Goal: Information Seeking & Learning: Learn about a topic

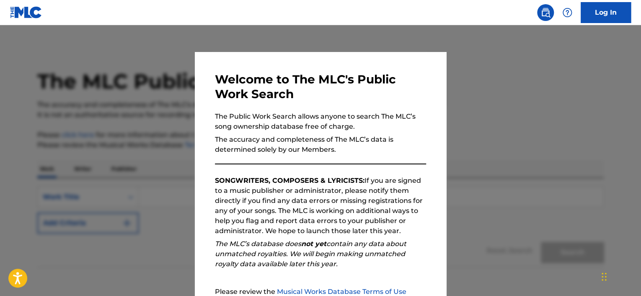
scroll to position [88, 0]
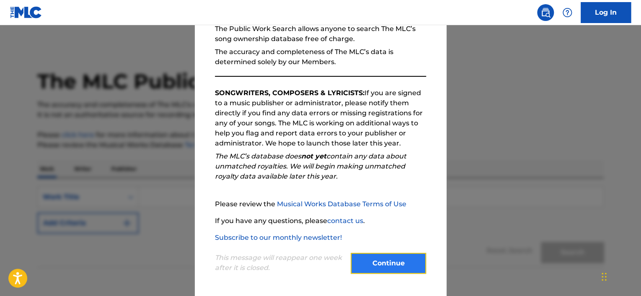
click at [378, 266] on button "Continue" at bounding box center [388, 263] width 75 height 21
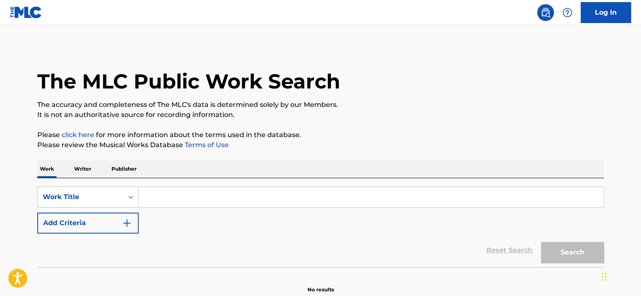
click at [119, 171] on p "Publisher" at bounding box center [124, 169] width 30 height 18
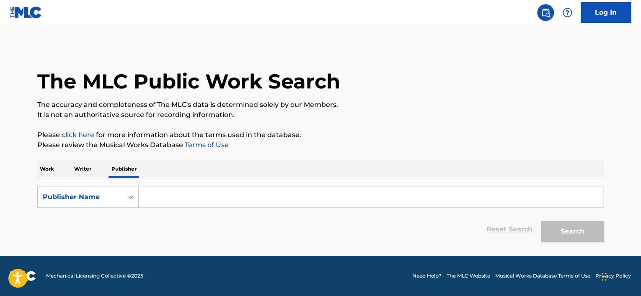
click at [151, 199] on input "Search Form" at bounding box center [371, 197] width 465 height 20
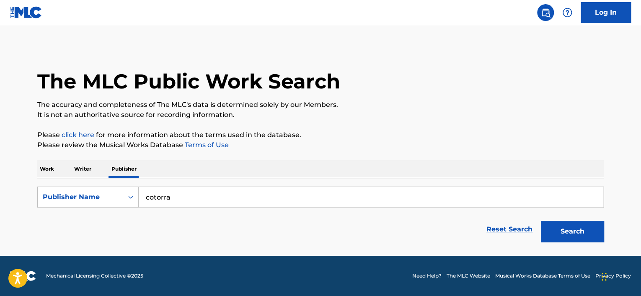
click at [262, 203] on input "cotorra" at bounding box center [371, 197] width 465 height 20
type input "cotorra"
click at [568, 229] on button "Search" at bounding box center [572, 231] width 63 height 21
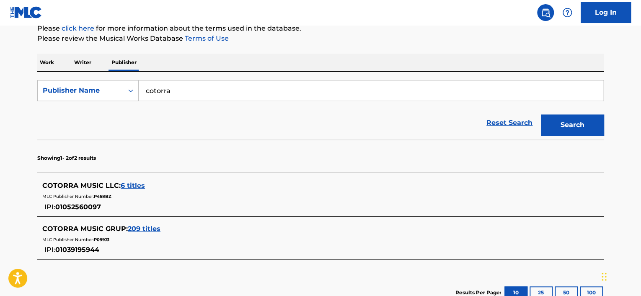
scroll to position [126, 0]
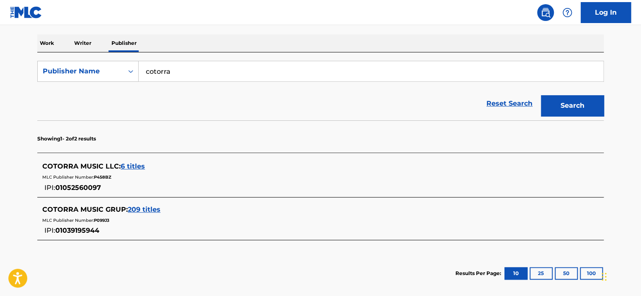
click at [148, 209] on span "209 titles" at bounding box center [144, 209] width 33 height 8
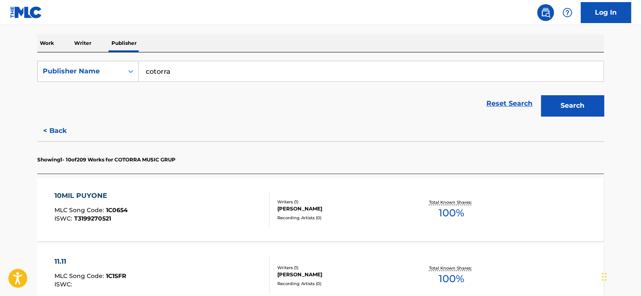
click at [96, 194] on div "10MIL PUYONE" at bounding box center [90, 196] width 73 height 10
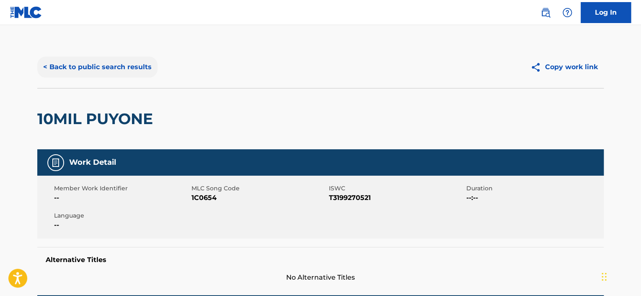
click at [45, 67] on button "< Back to public search results" at bounding box center [97, 67] width 120 height 21
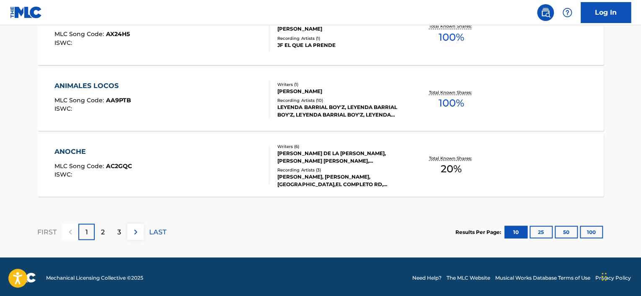
scroll to position [764, 0]
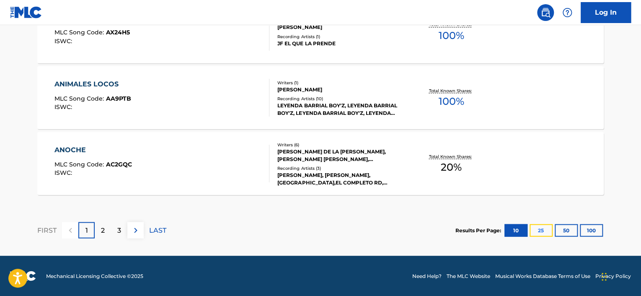
click at [538, 230] on button "25" at bounding box center [541, 230] width 23 height 13
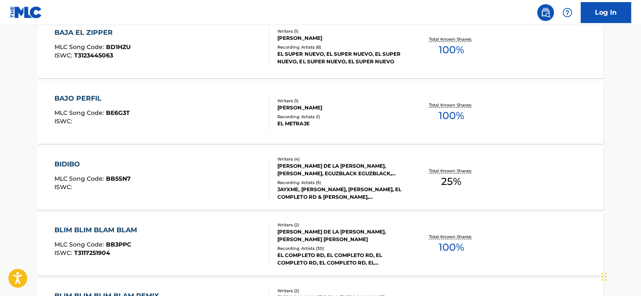
scroll to position [1225, 0]
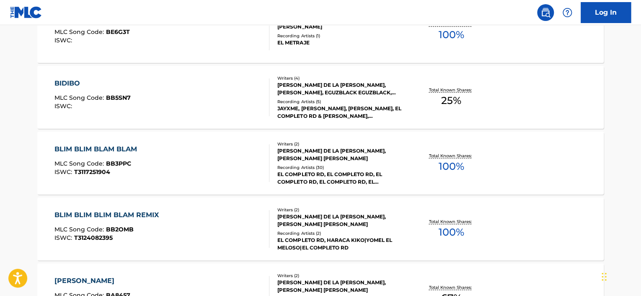
click at [101, 148] on div "BLIM BLIM BLAM BLAM" at bounding box center [97, 149] width 87 height 10
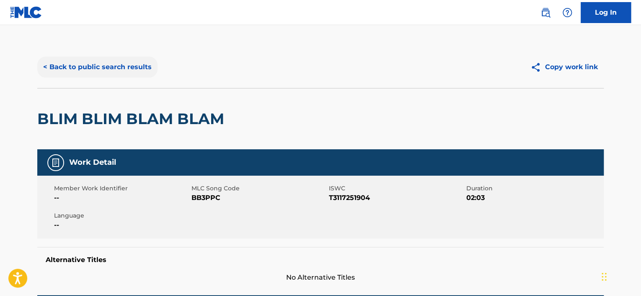
click at [50, 66] on button "< Back to public search results" at bounding box center [97, 67] width 120 height 21
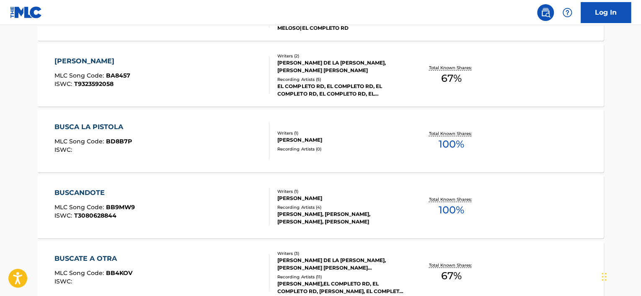
scroll to position [1529, 0]
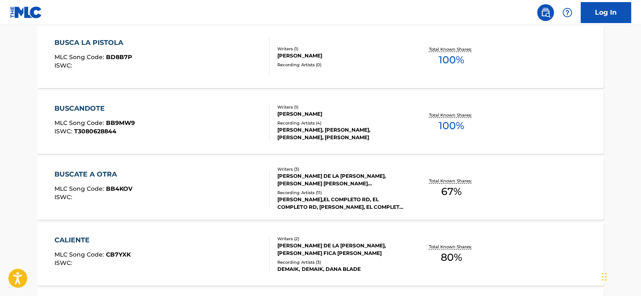
click at [86, 106] on div "BUSCANDOTE" at bounding box center [94, 109] width 80 height 10
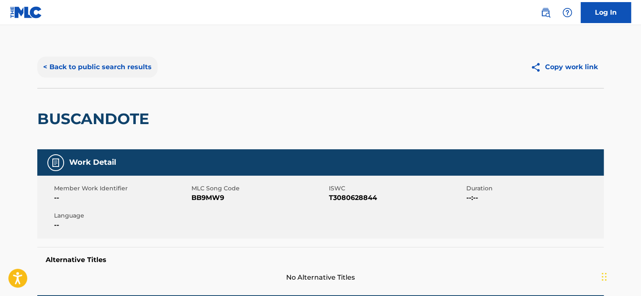
click at [44, 69] on button "< Back to public search results" at bounding box center [97, 67] width 120 height 21
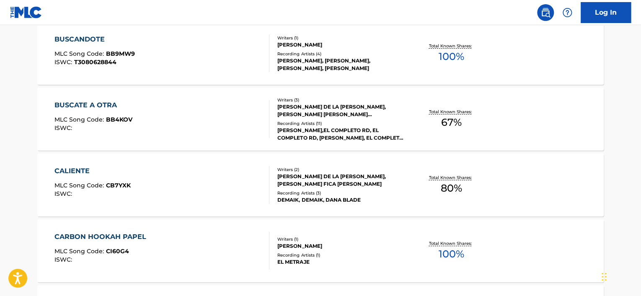
scroll to position [1751, 0]
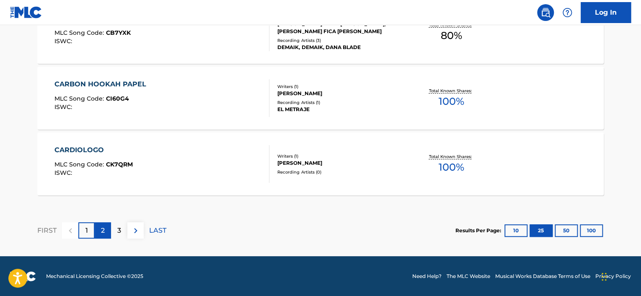
click at [101, 226] on div "2" at bounding box center [103, 230] width 16 height 16
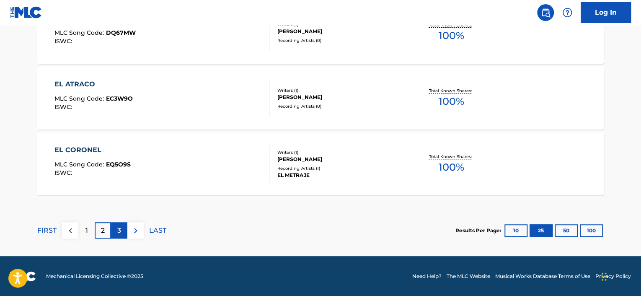
click at [118, 228] on p "3" at bounding box center [119, 231] width 4 height 10
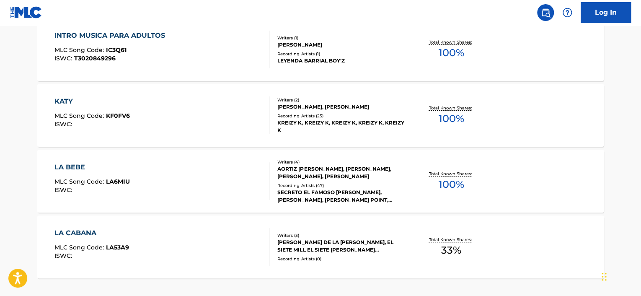
scroll to position [1667, 0]
click at [77, 167] on div "LA BEBE" at bounding box center [91, 168] width 75 height 10
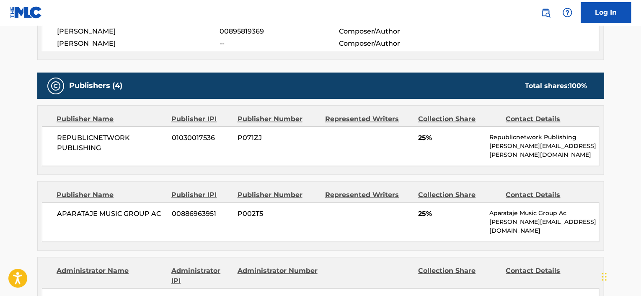
scroll to position [354, 0]
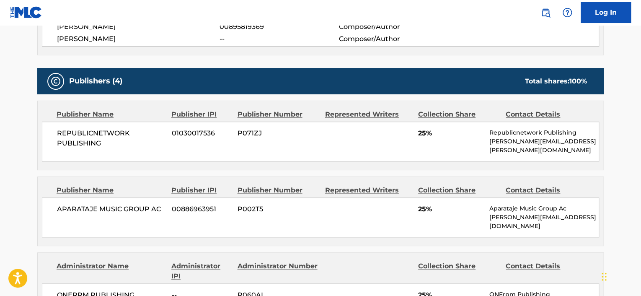
click at [360, 134] on div "REPUBLICNETWORK PUBLISHING 01030017536 P071ZJ 25% Republicnetwork Publishing [P…" at bounding box center [320, 142] width 557 height 40
click at [325, 135] on div "REPUBLICNETWORK PUBLISHING 01030017536 P071ZJ 25% Republicnetwork Publishing [P…" at bounding box center [320, 142] width 557 height 40
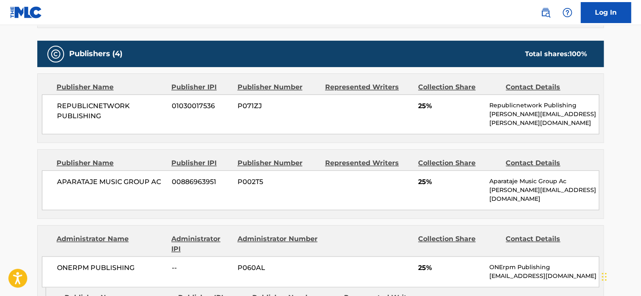
scroll to position [396, 0]
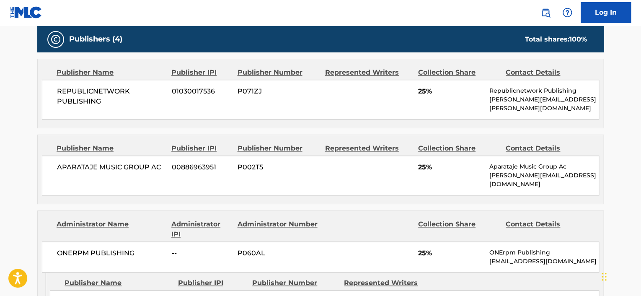
click at [327, 171] on div "APARATAJE MUSIC GROUP AC 00886963951 P002T5 25% Aparataje Music Group Ac [PERSO…" at bounding box center [320, 176] width 557 height 40
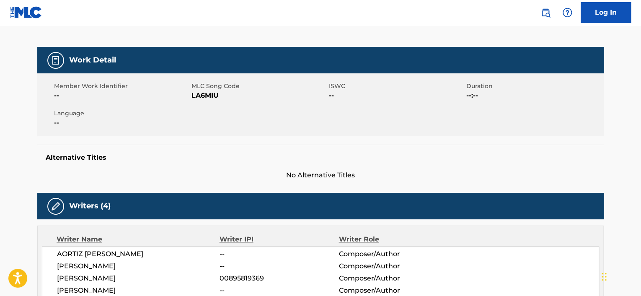
scroll to position [0, 0]
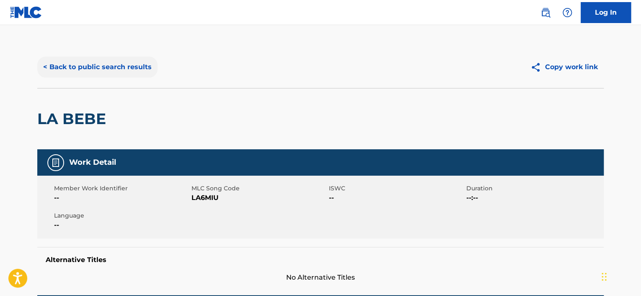
click at [47, 65] on button "< Back to public search results" at bounding box center [97, 67] width 120 height 21
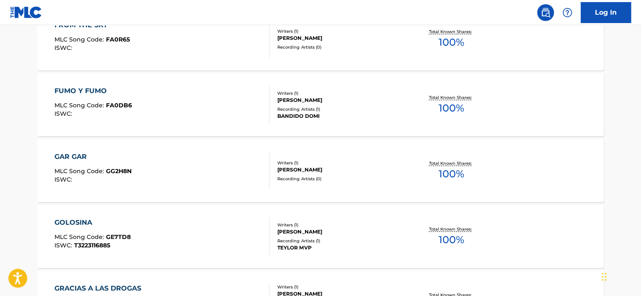
scroll to position [1361, 0]
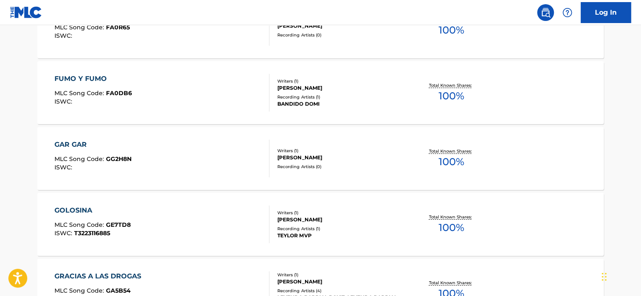
click at [85, 211] on div "GOLOSINA" at bounding box center [92, 210] width 76 height 10
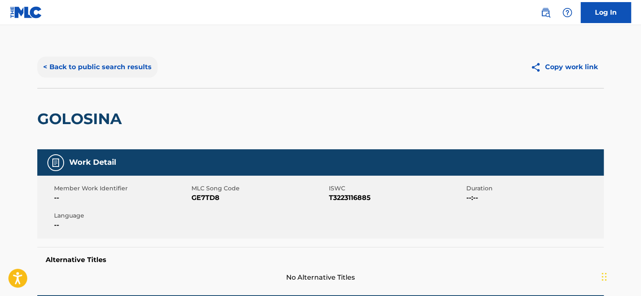
click at [42, 62] on button "< Back to public search results" at bounding box center [97, 67] width 120 height 21
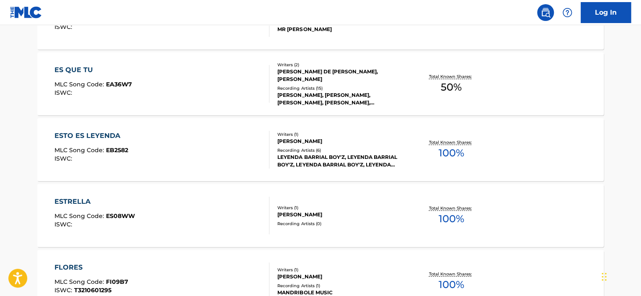
scroll to position [1068, 0]
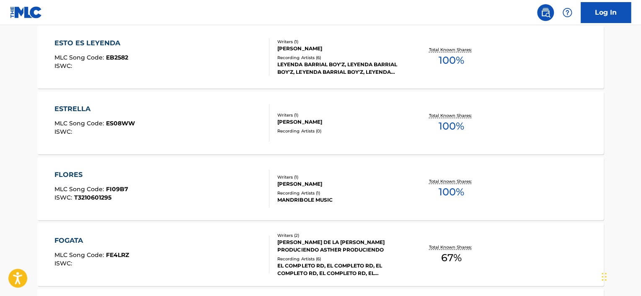
click at [75, 114] on div "ESTRELLA MLC Song Code : ES08WW ISWC :" at bounding box center [94, 123] width 80 height 38
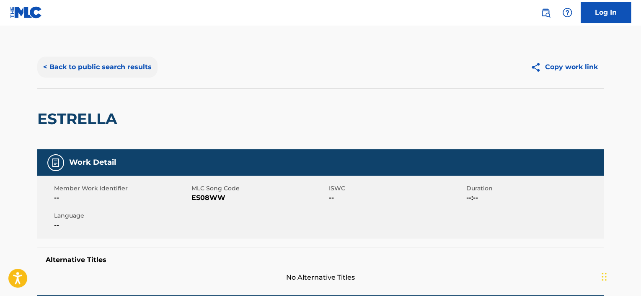
click at [50, 66] on button "< Back to public search results" at bounding box center [97, 67] width 120 height 21
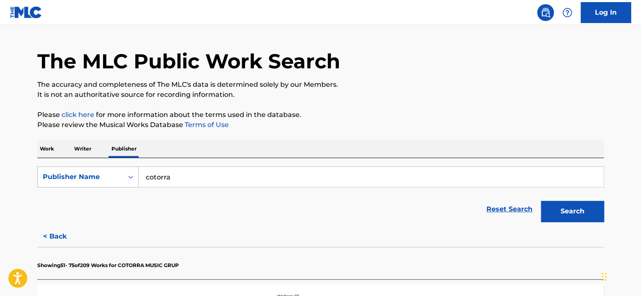
drag, startPoint x: 168, startPoint y: 175, endPoint x: 109, endPoint y: 174, distance: 58.7
click at [110, 174] on div "SearchWithCriteria4672c9aa-d071-41fb-89d0-5c2686165032 Publisher Name cotorra" at bounding box center [320, 176] width 567 height 21
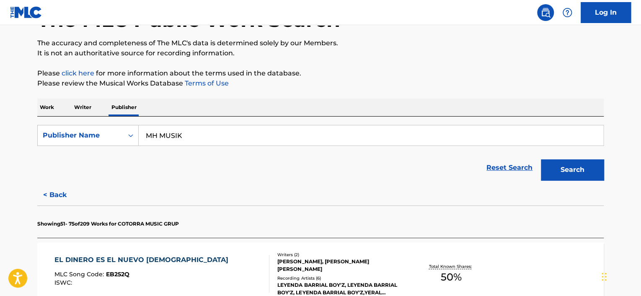
scroll to position [104, 0]
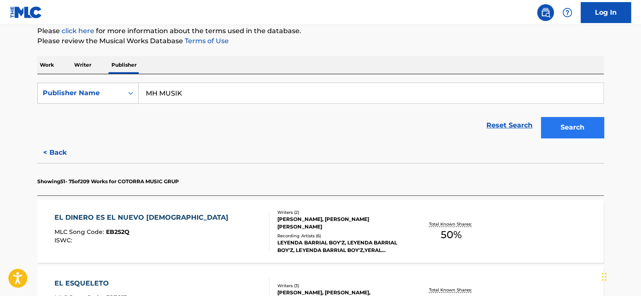
type input "MH MUSIK"
click at [570, 132] on button "Search" at bounding box center [572, 127] width 63 height 21
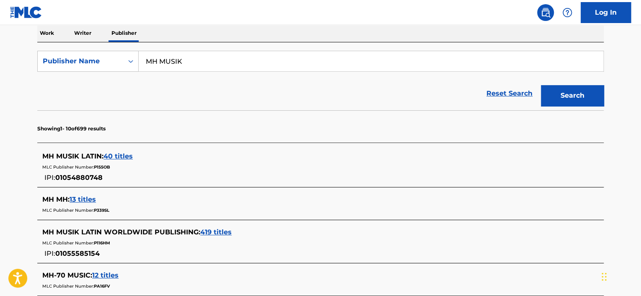
scroll to position [188, 0]
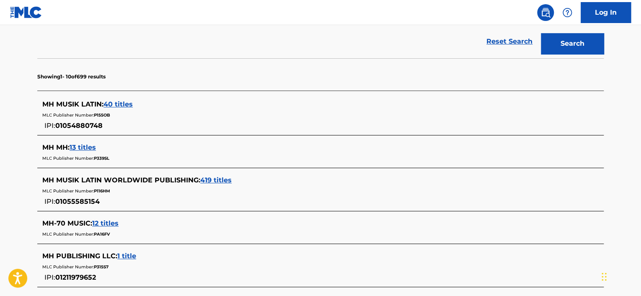
click at [215, 179] on span "419 titles" at bounding box center [215, 180] width 31 height 8
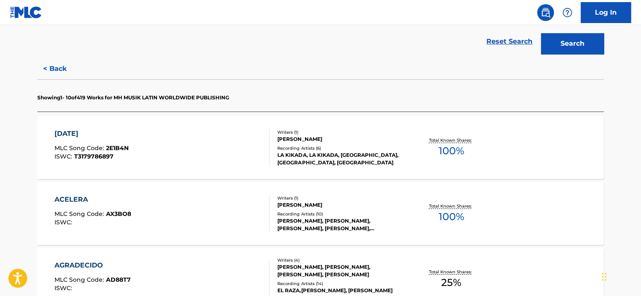
click at [86, 132] on div "[DATE]" at bounding box center [91, 134] width 74 height 10
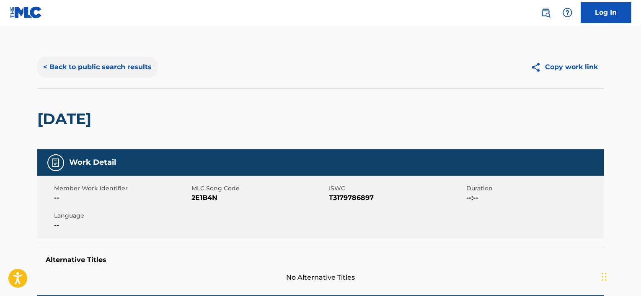
click at [52, 67] on button "< Back to public search results" at bounding box center [97, 67] width 120 height 21
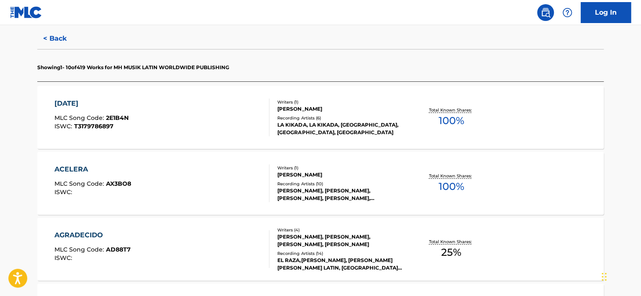
scroll to position [272, 0]
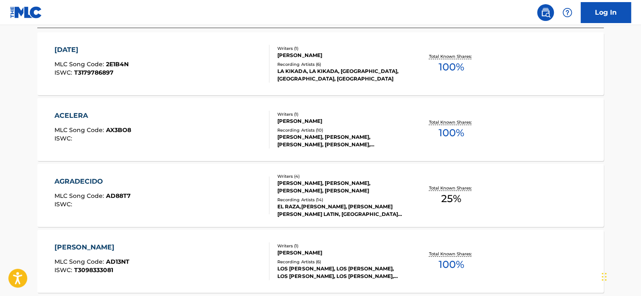
click at [72, 115] on div "ACELERA" at bounding box center [92, 116] width 77 height 10
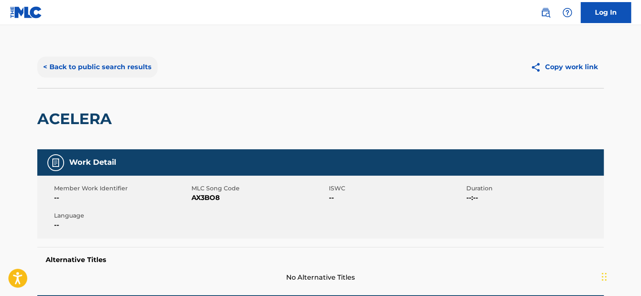
click at [45, 66] on button "< Back to public search results" at bounding box center [97, 67] width 120 height 21
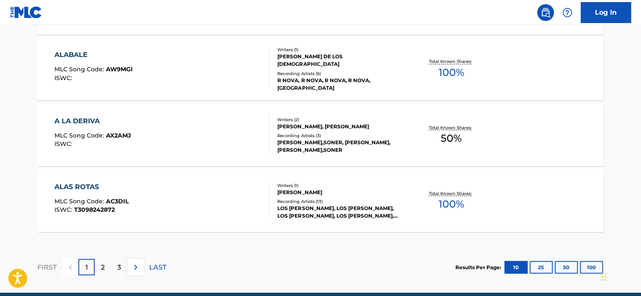
scroll to position [733, 0]
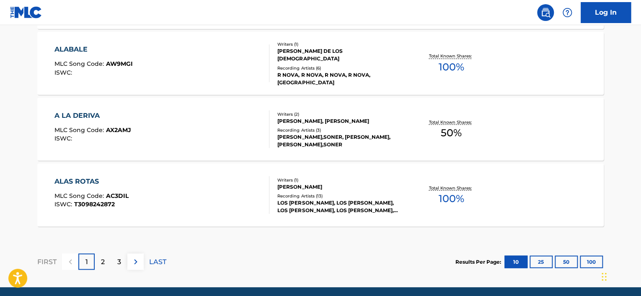
click at [74, 48] on div "ALABALE" at bounding box center [93, 49] width 78 height 10
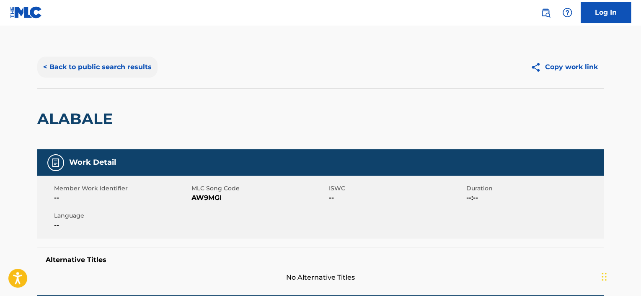
click at [47, 69] on button "< Back to public search results" at bounding box center [97, 67] width 120 height 21
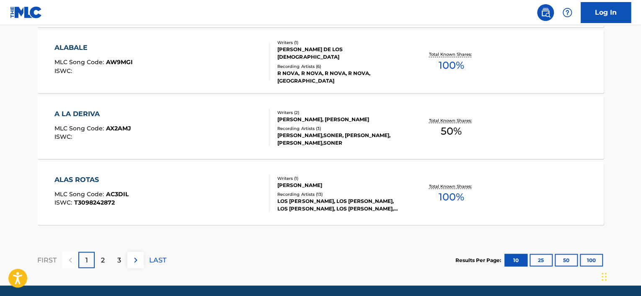
scroll to position [764, 0]
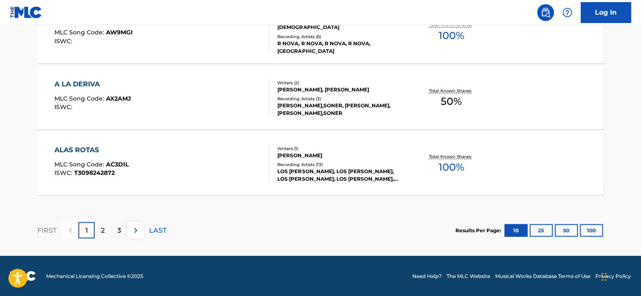
click at [83, 148] on div "ALAS ROTAS" at bounding box center [91, 150] width 74 height 10
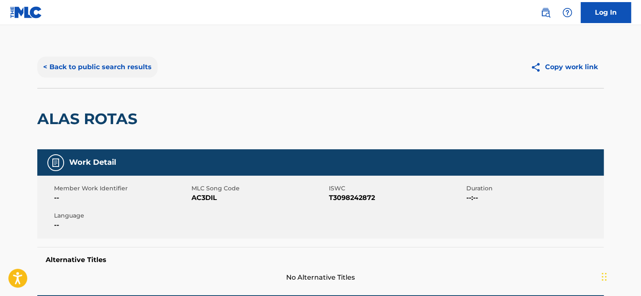
click at [57, 67] on button "< Back to public search results" at bounding box center [97, 67] width 120 height 21
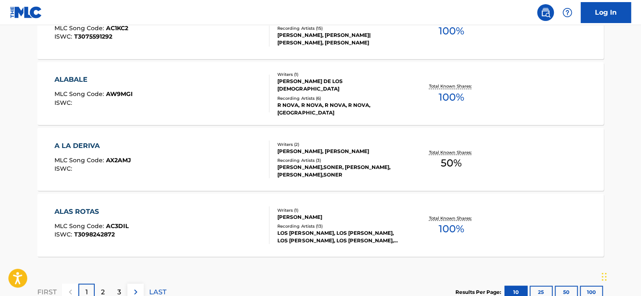
scroll to position [764, 0]
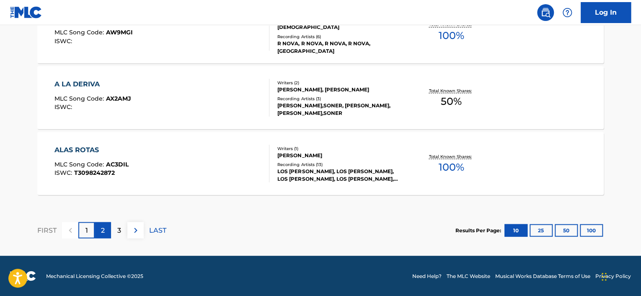
click at [106, 229] on div "2" at bounding box center [103, 230] width 16 height 16
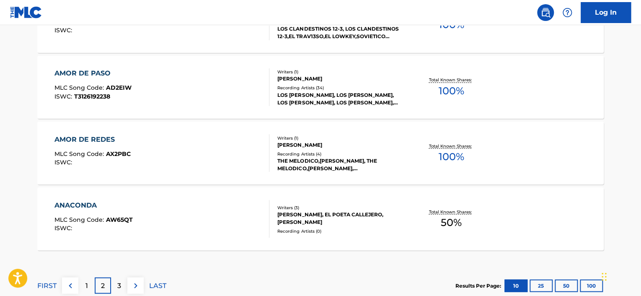
scroll to position [722, 0]
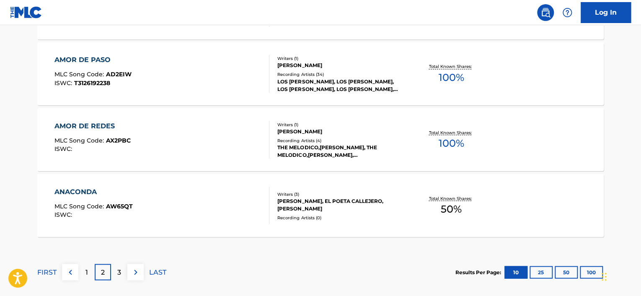
click at [67, 192] on div "ANACONDA" at bounding box center [93, 192] width 78 height 10
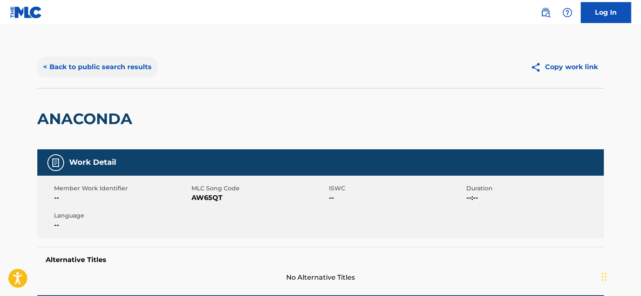
click at [49, 65] on button "< Back to public search results" at bounding box center [97, 67] width 120 height 21
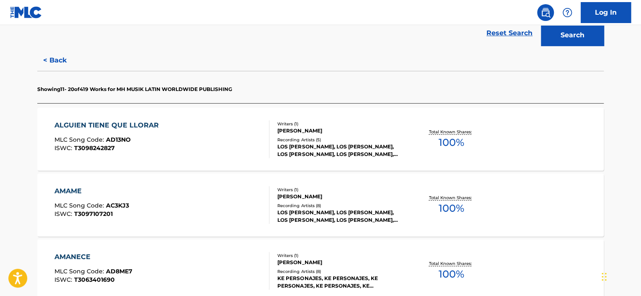
scroll to position [230, 0]
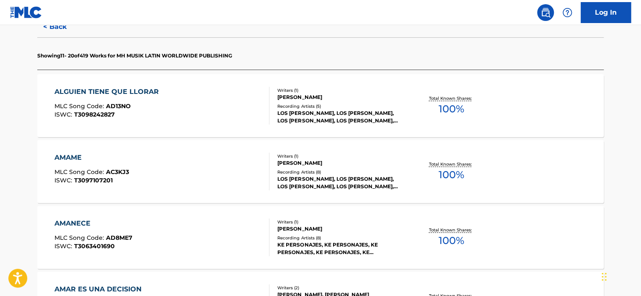
click at [72, 157] on div "AMAME" at bounding box center [91, 158] width 75 height 10
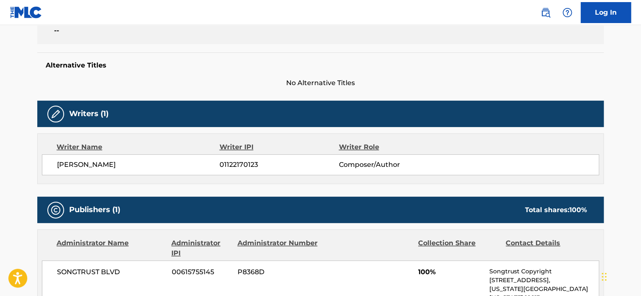
scroll to position [27, 0]
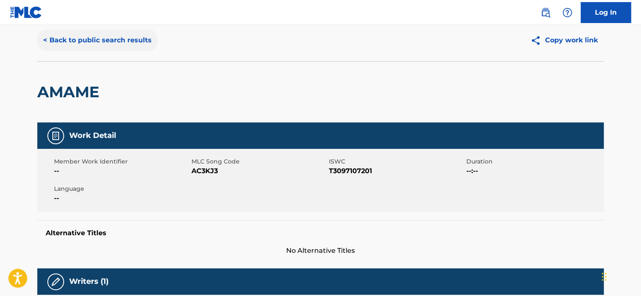
click at [44, 38] on button "< Back to public search results" at bounding box center [97, 40] width 120 height 21
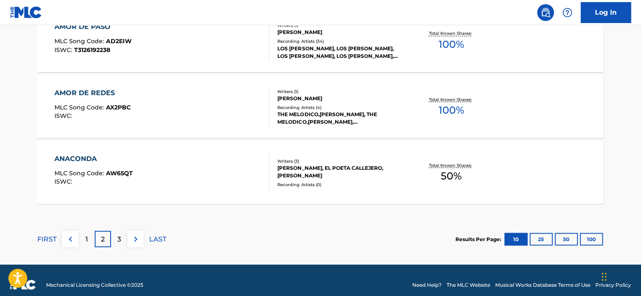
scroll to position [764, 0]
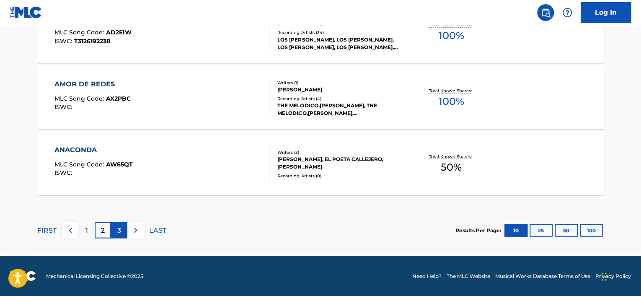
click at [115, 230] on div "3" at bounding box center [119, 230] width 16 height 16
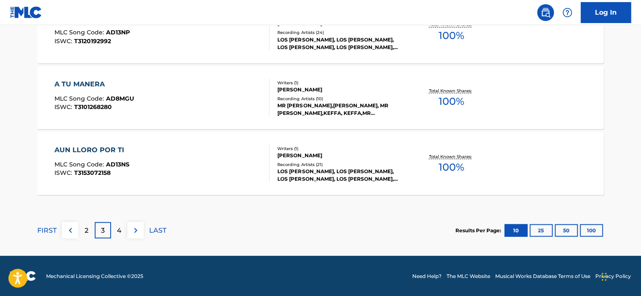
scroll to position [722, 0]
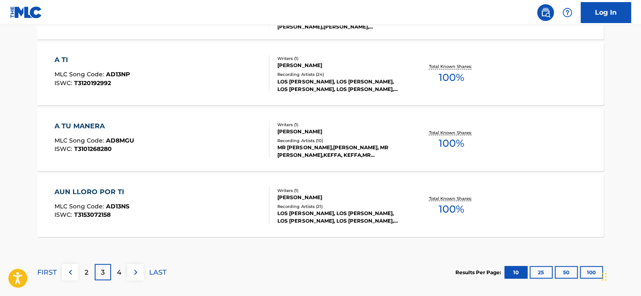
click at [79, 189] on div "AUN LLORO POR TI" at bounding box center [91, 192] width 75 height 10
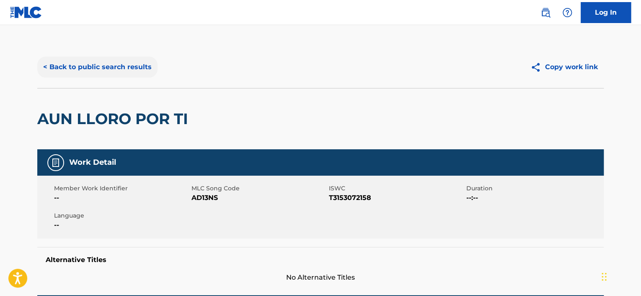
click at [57, 68] on button "< Back to public search results" at bounding box center [97, 67] width 120 height 21
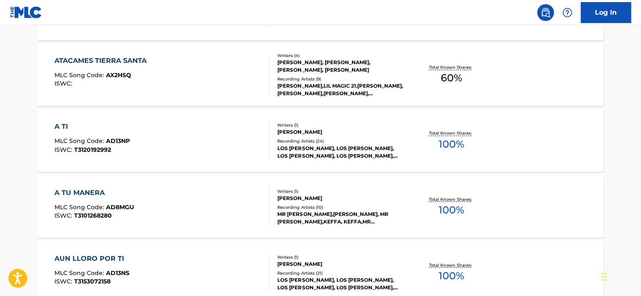
scroll to position [764, 0]
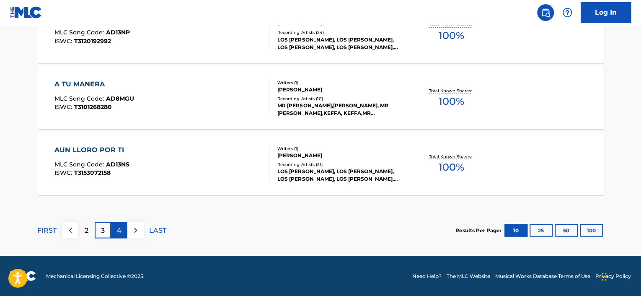
click at [115, 231] on div "4" at bounding box center [119, 230] width 16 height 16
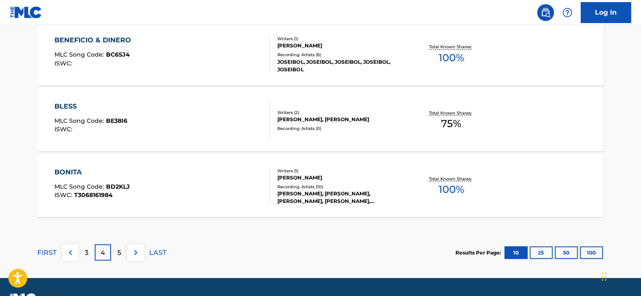
scroll to position [722, 0]
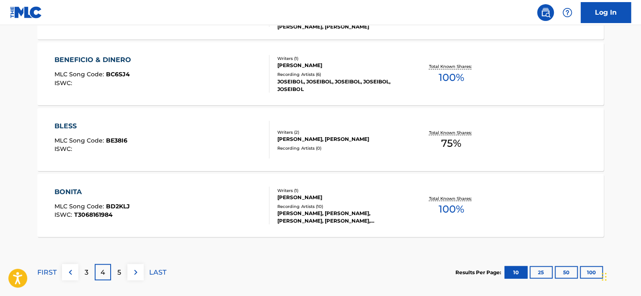
click at [66, 189] on div "BONITA" at bounding box center [91, 192] width 75 height 10
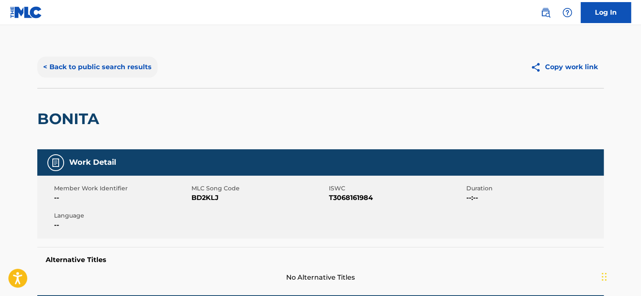
click at [57, 69] on button "< Back to public search results" at bounding box center [97, 67] width 120 height 21
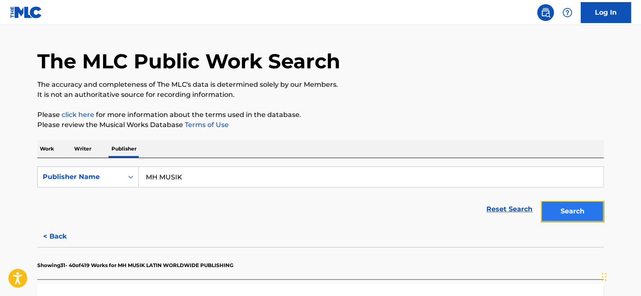
click at [567, 210] on button "Search" at bounding box center [572, 211] width 63 height 21
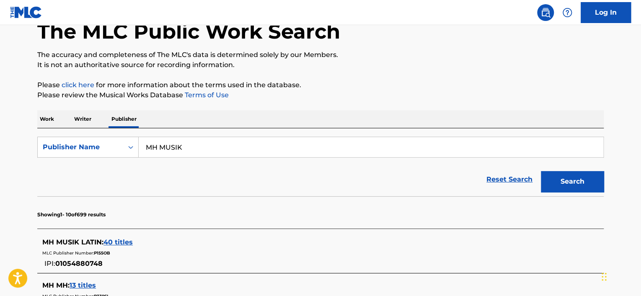
scroll to position [188, 0]
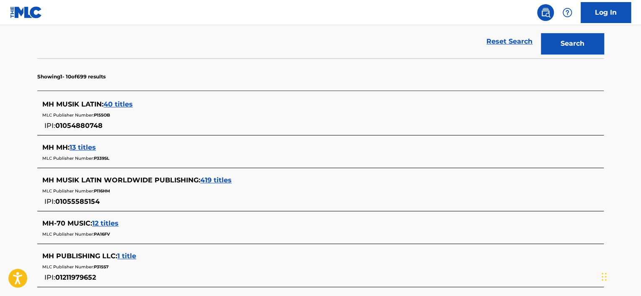
click at [122, 104] on span "40 titles" at bounding box center [118, 104] width 29 height 8
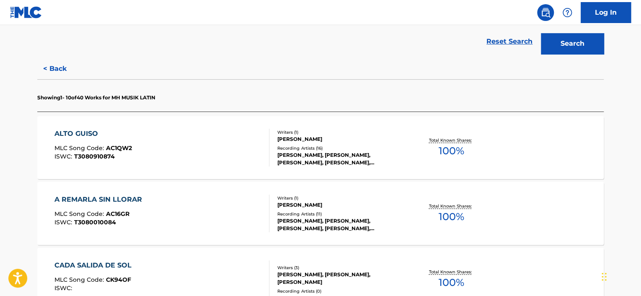
click at [79, 131] on div "ALTO GUISO" at bounding box center [93, 134] width 78 height 10
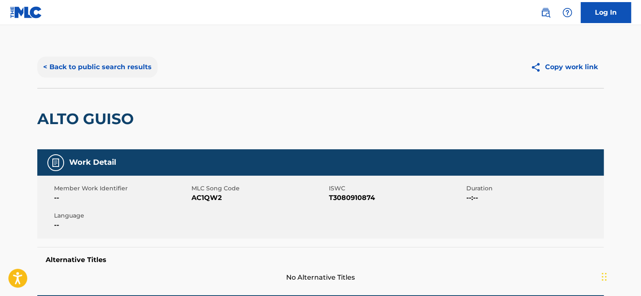
click at [47, 70] on button "< Back to public search results" at bounding box center [97, 67] width 120 height 21
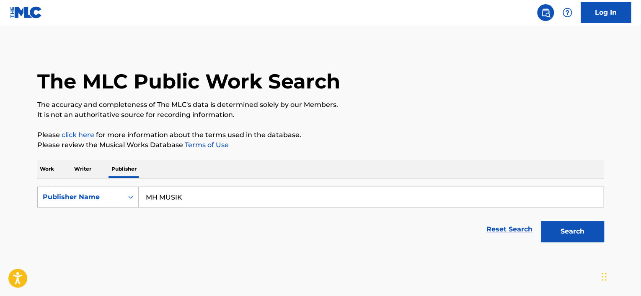
scroll to position [20, 0]
